Goal: Task Accomplishment & Management: Use online tool/utility

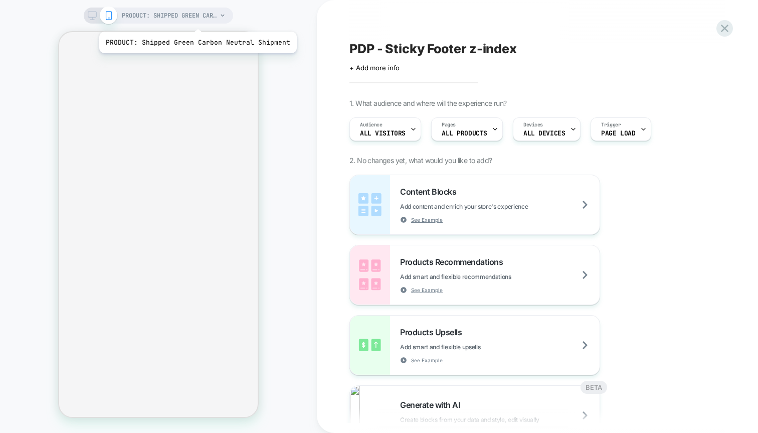
click at [196, 19] on span "PRODUCT: Shipped Green Carbon Neutral Shipment" at bounding box center [169, 16] width 95 height 16
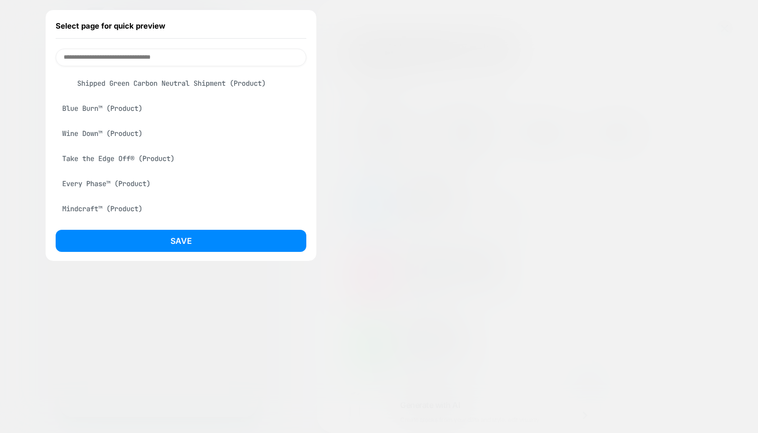
click at [124, 130] on div "Wine Down™ (Product)" at bounding box center [181, 133] width 251 height 19
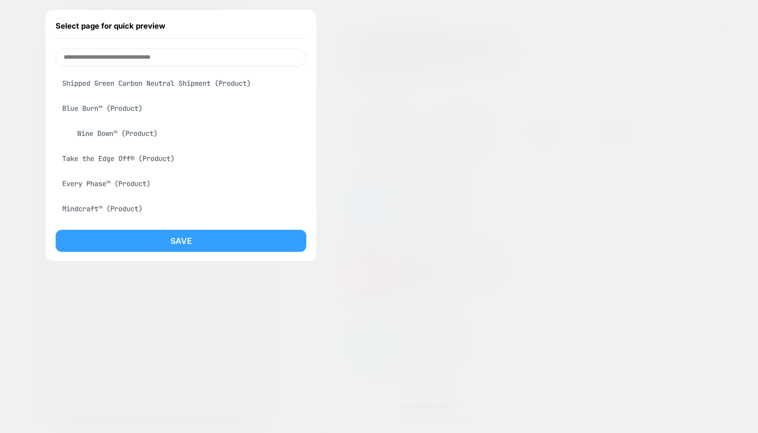
click at [181, 235] on button "Save" at bounding box center [181, 241] width 251 height 22
